Goal: Navigation & Orientation: Understand site structure

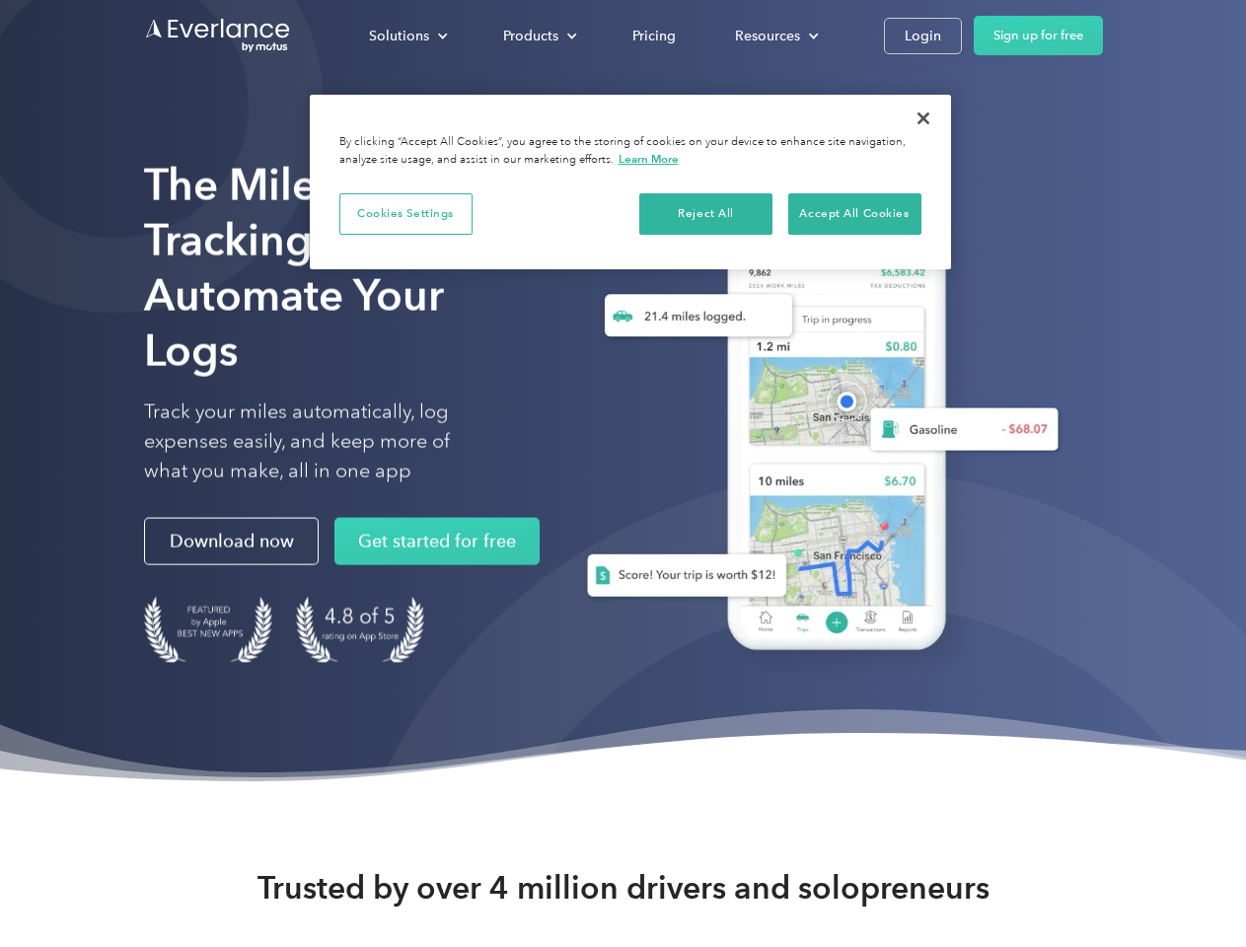
click at [407, 36] on div "Solutions" at bounding box center [399, 36] width 60 height 25
click at [538, 36] on div "Products" at bounding box center [530, 36] width 55 height 25
click at [774, 36] on div "Resources" at bounding box center [767, 36] width 65 height 25
click at [405, 213] on button "Cookies Settings" at bounding box center [405, 213] width 133 height 41
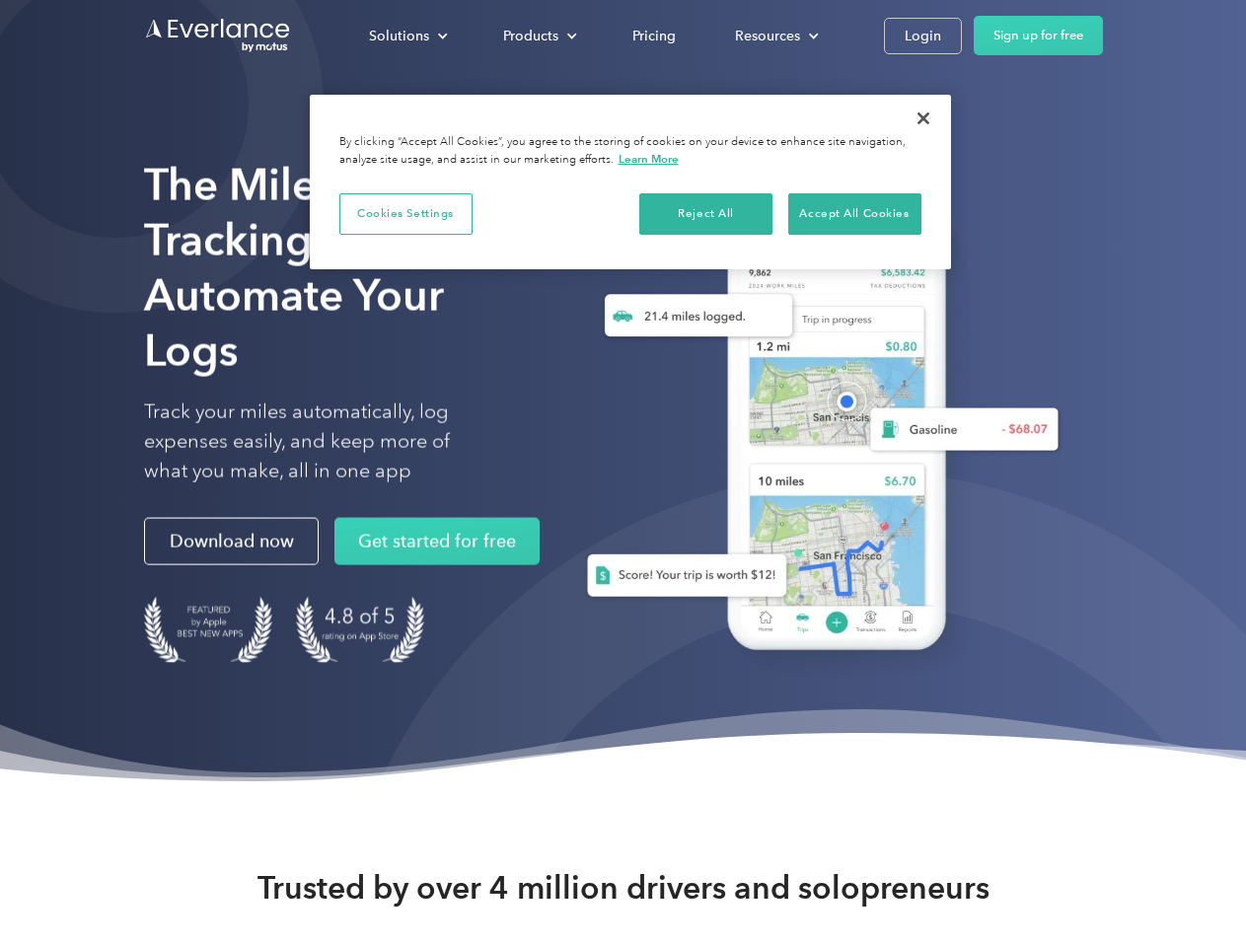
click at [0, 0] on div "When you visit any website, it may store or retrieve information on your browse…" at bounding box center [0, 0] width 0 height 0
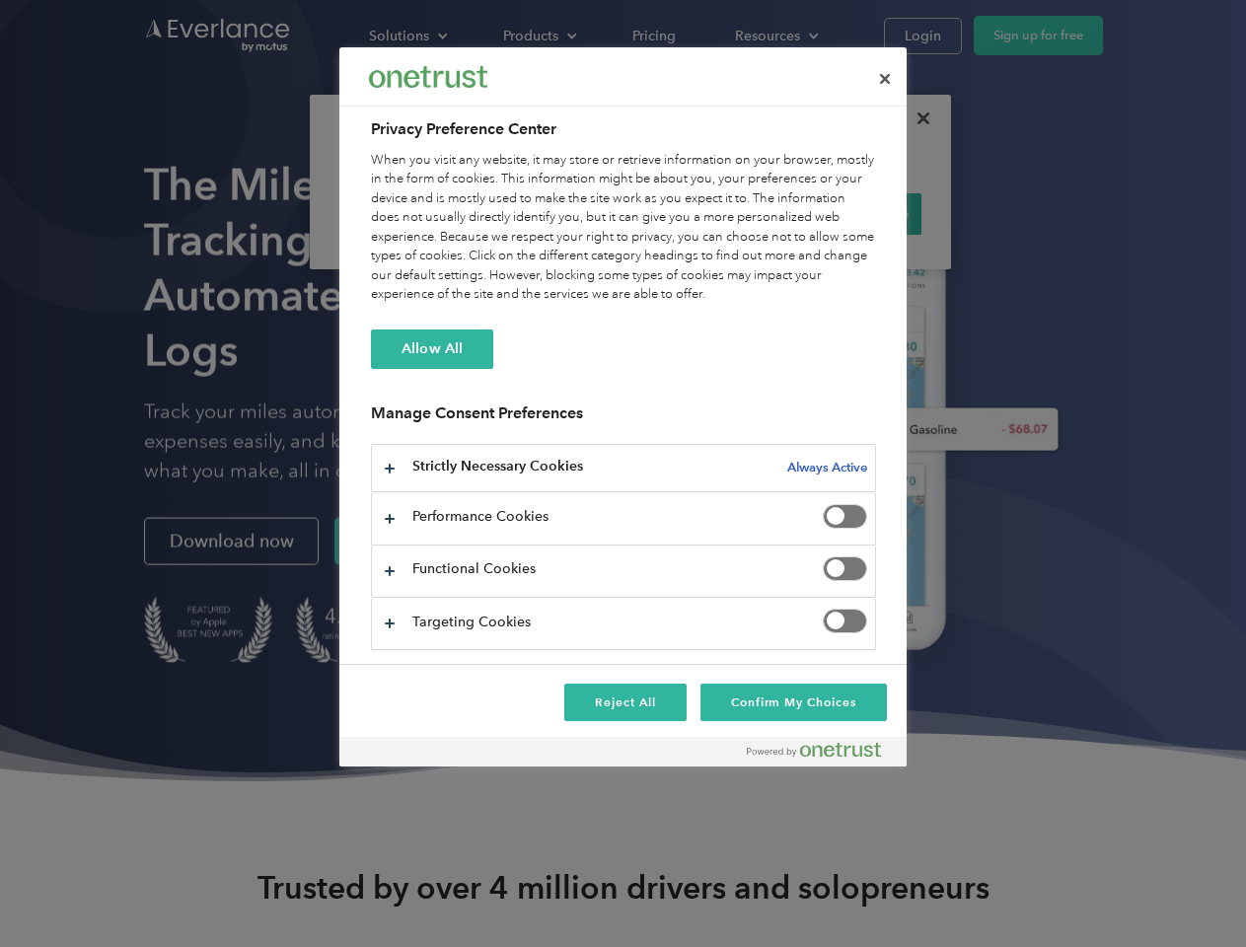
click at [854, 213] on div "When you visit any website, it may store or retrieve information on your browse…" at bounding box center [623, 228] width 505 height 154
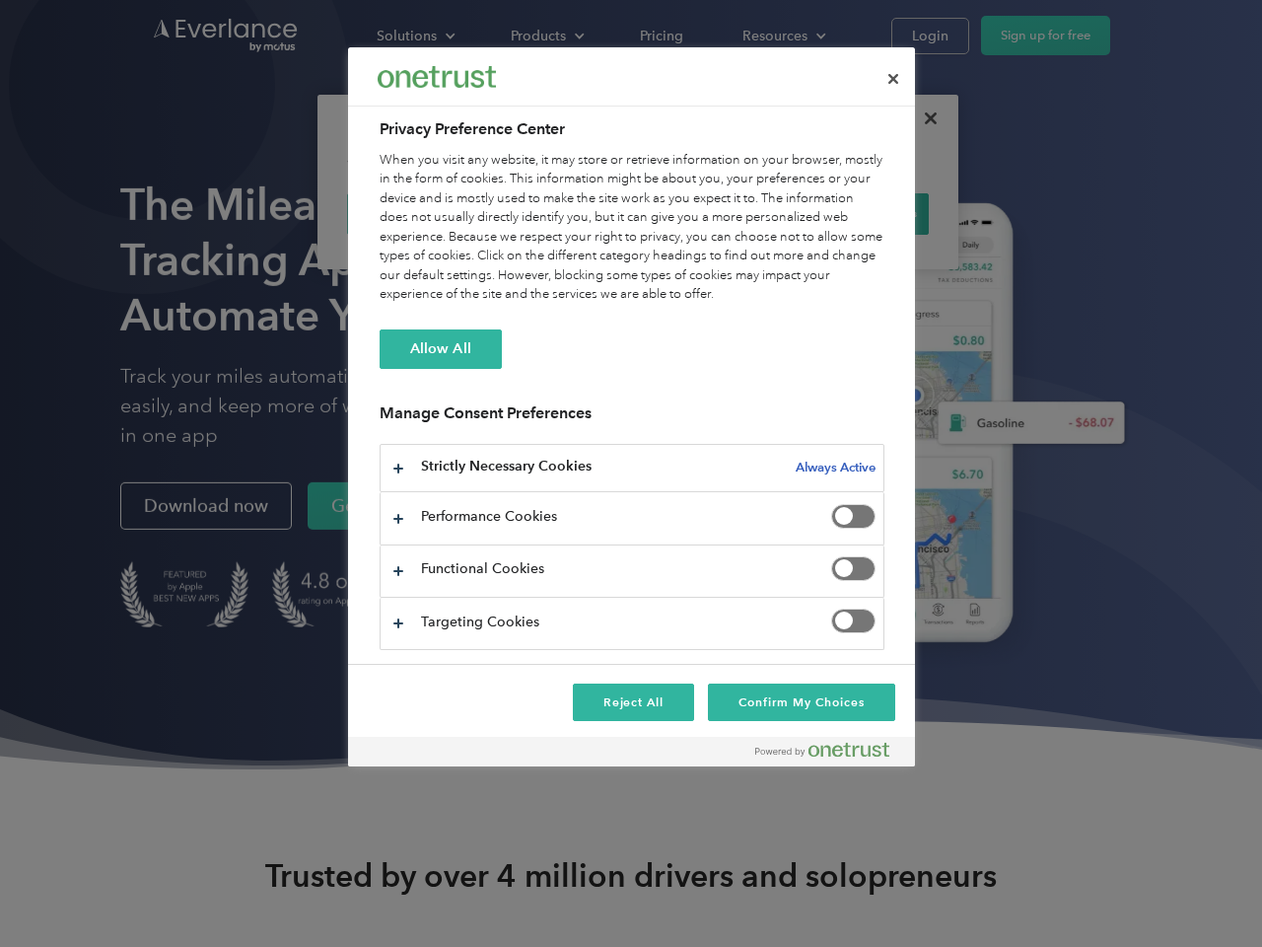
click at [923, 118] on div at bounding box center [631, 473] width 1262 height 947
